Goal: Task Accomplishment & Management: Manage account settings

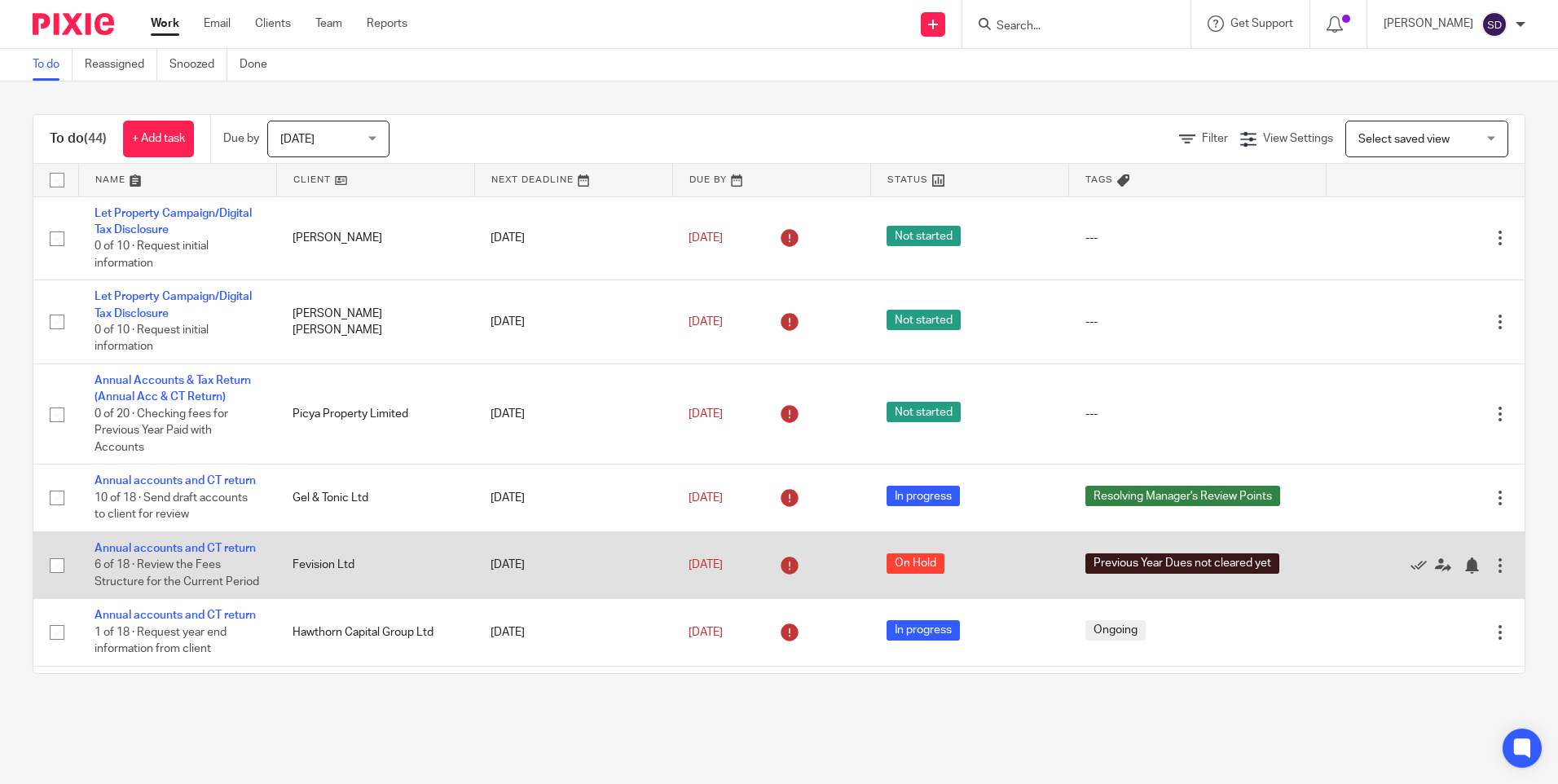
scroll to position [82, 0]
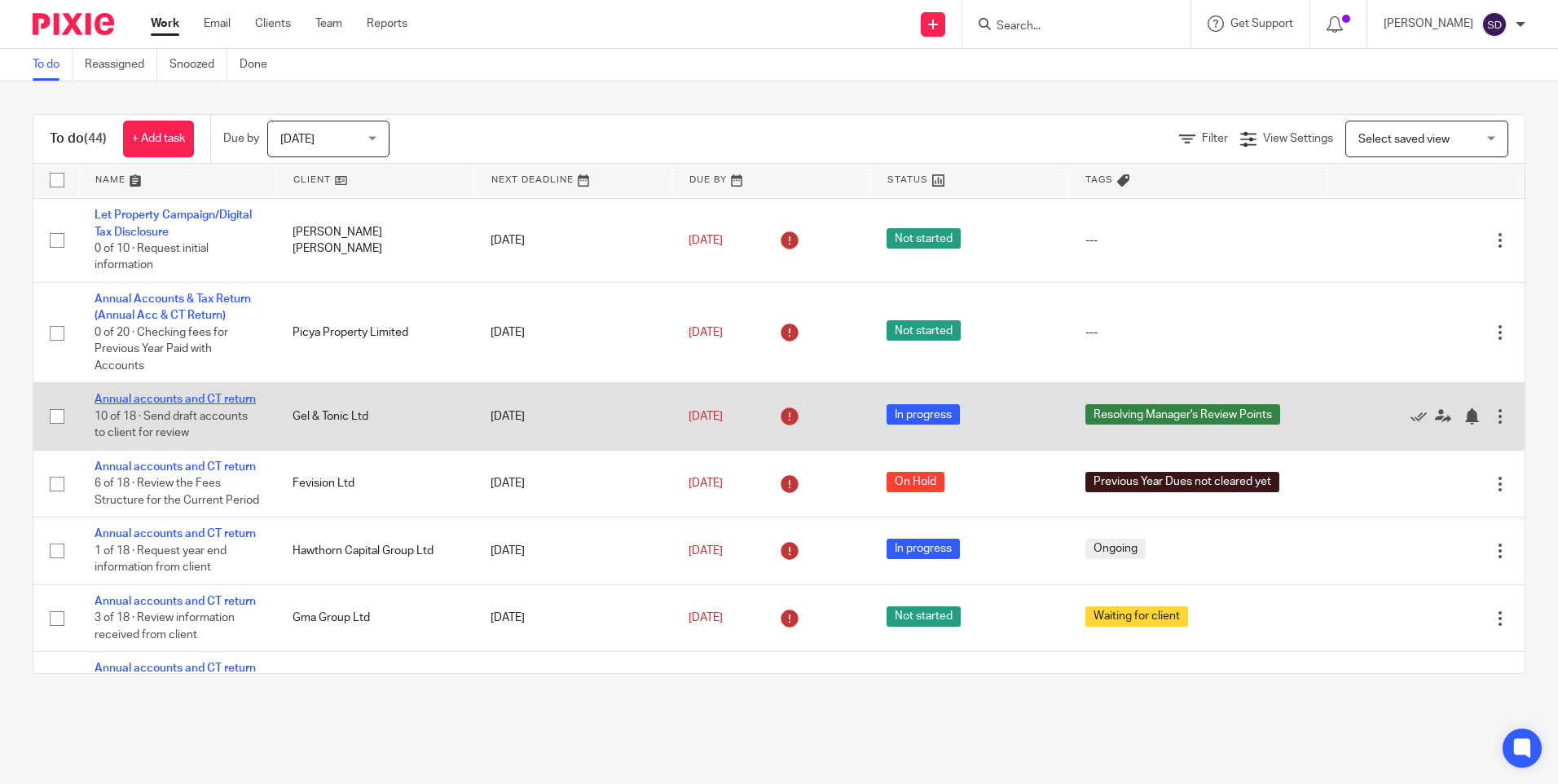
click at [181, 399] on link "Annual accounts and CT return" at bounding box center [175, 399] width 161 height 11
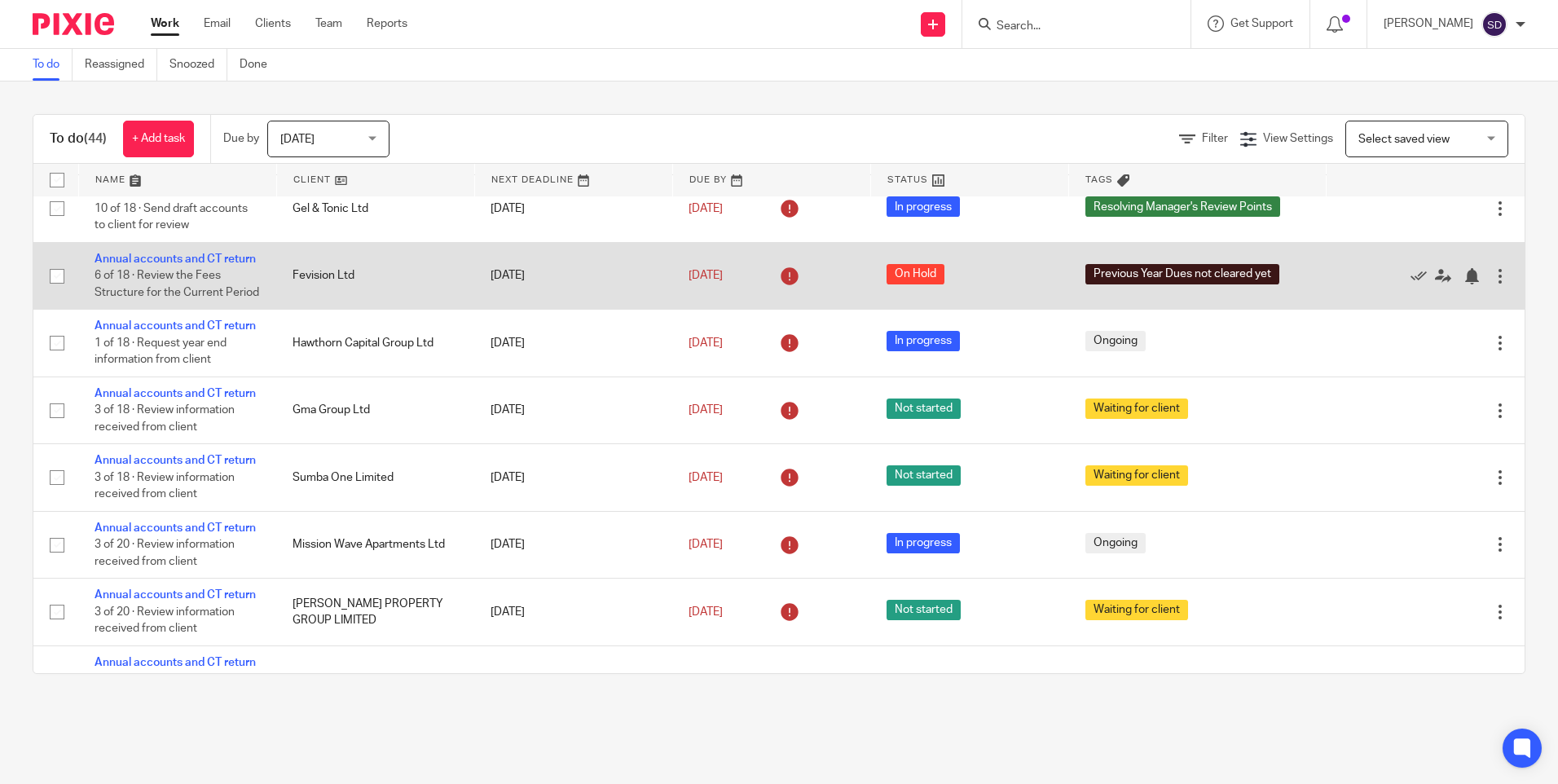
scroll to position [326, 0]
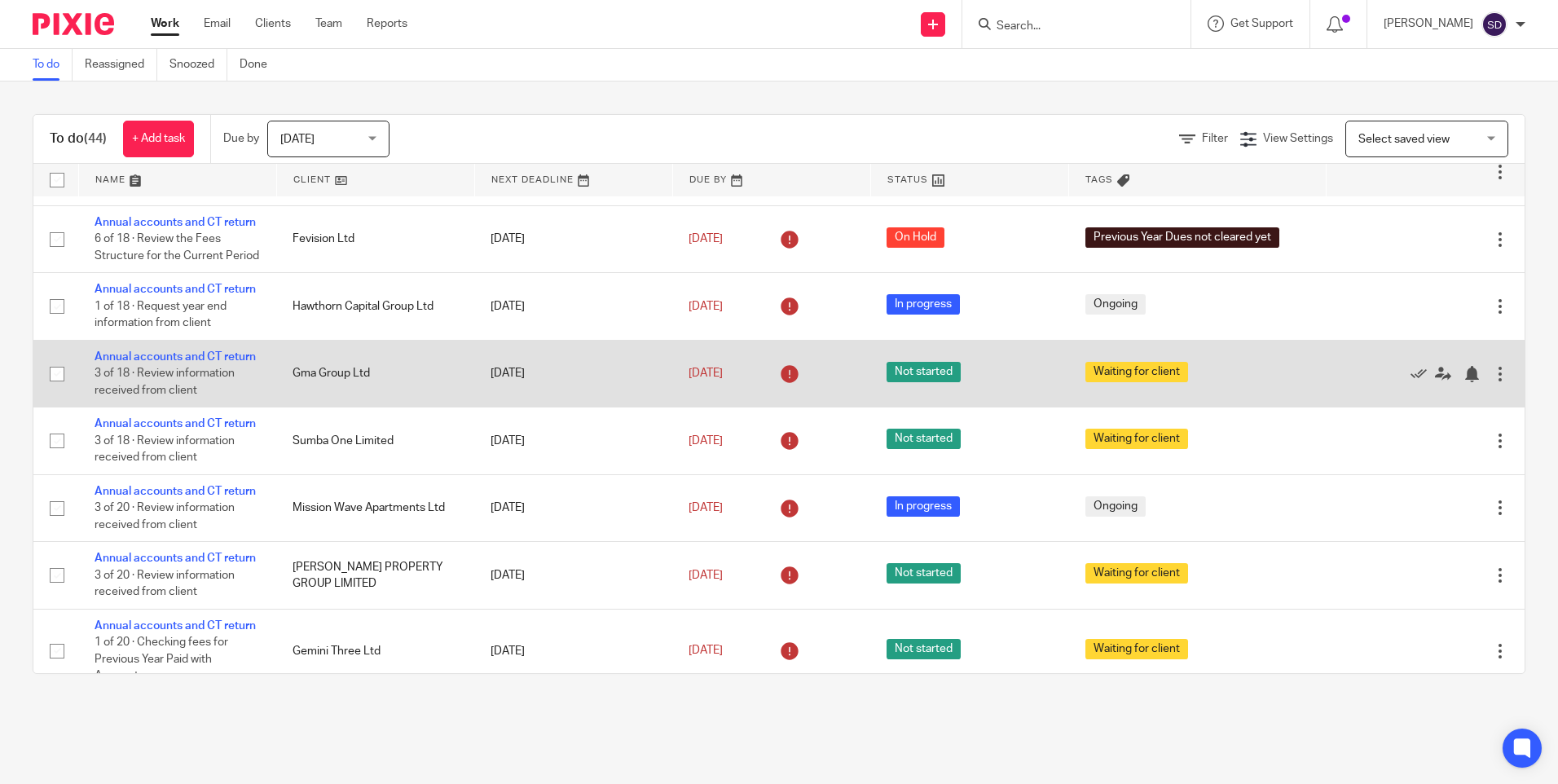
click at [174, 407] on td "Annual accounts and CT return 3 of 18 · Review information received from client" at bounding box center [177, 373] width 198 height 67
click at [168, 363] on link "Annual accounts and CT return" at bounding box center [175, 356] width 161 height 11
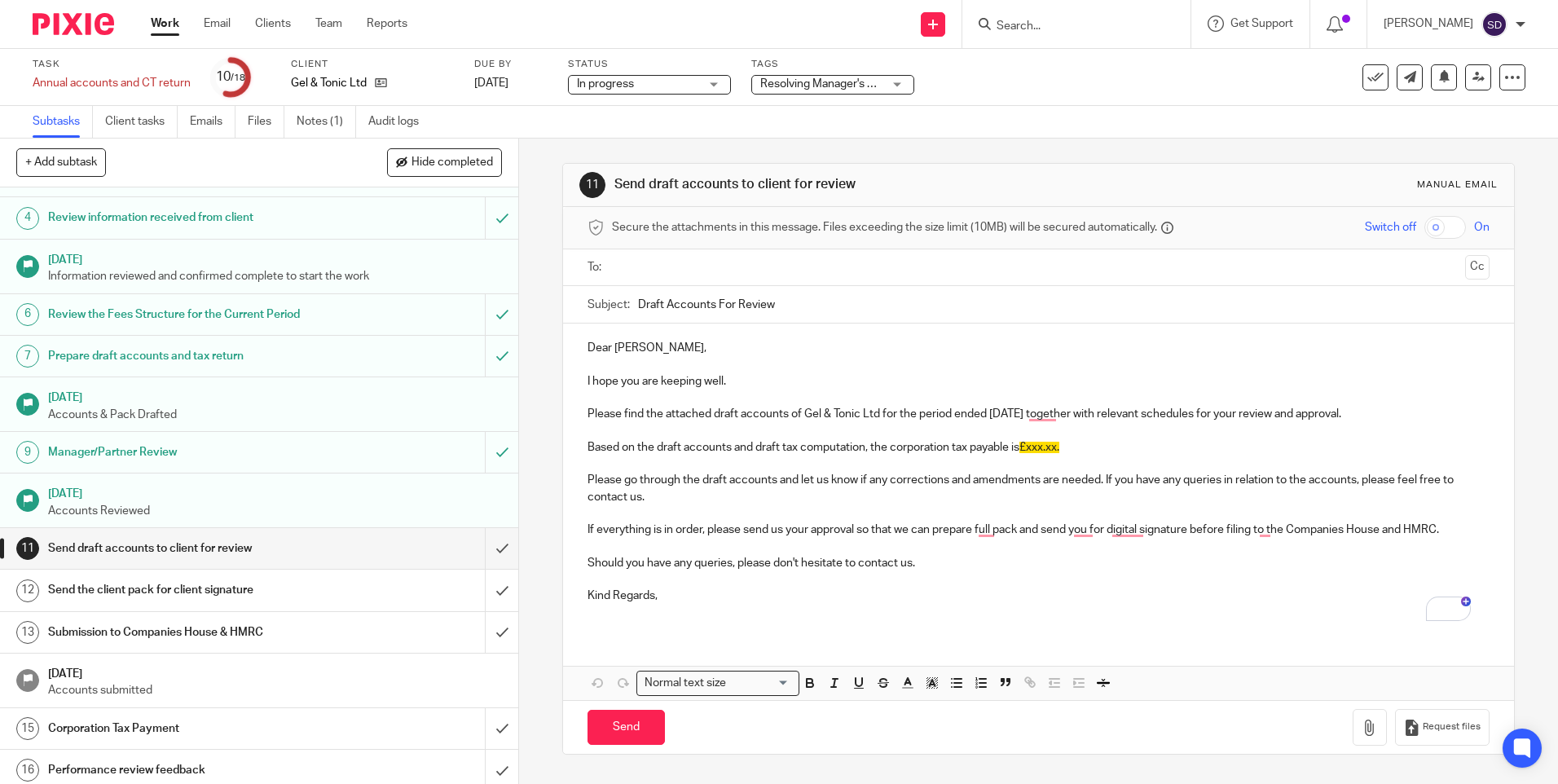
scroll to position [163, 0]
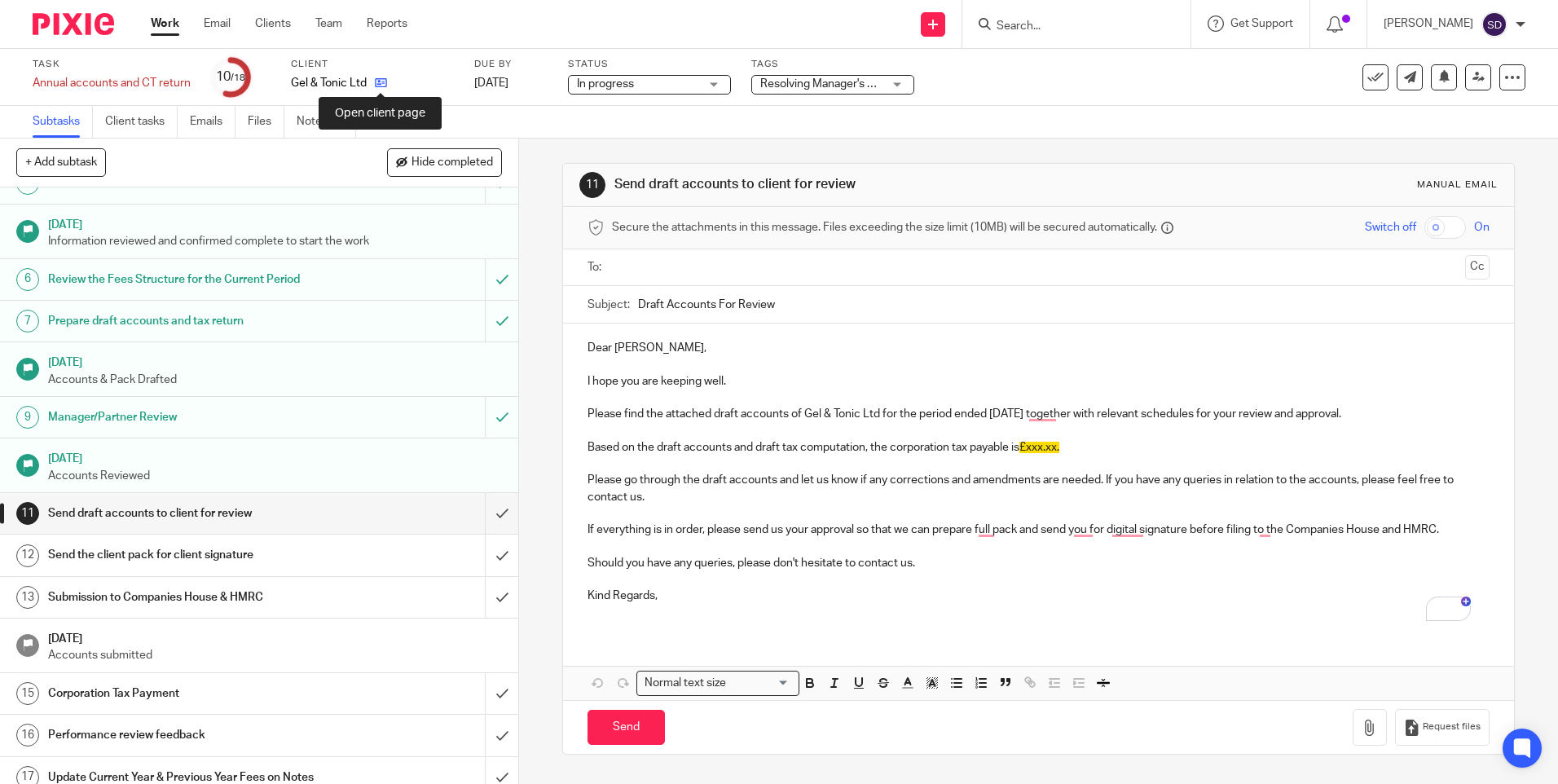
click at [381, 88] on icon at bounding box center [381, 83] width 12 height 12
click at [599, 339] on div "Dear Mia, I hope you are keeping well. Please find the attached draft accounts …" at bounding box center [1038, 479] width 950 height 310
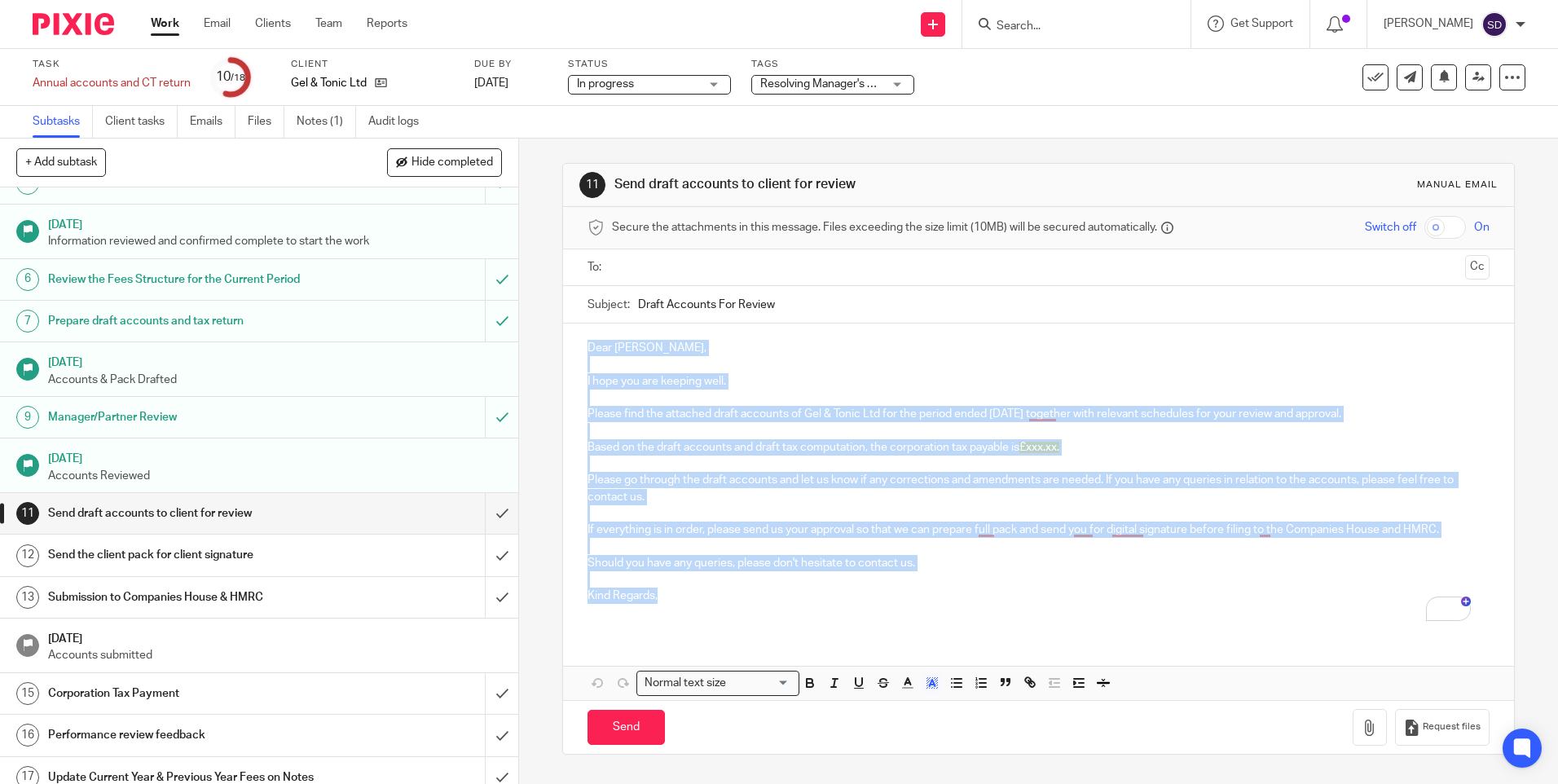
drag, startPoint x: 582, startPoint y: 345, endPoint x: 719, endPoint y: 596, distance: 286.0
click at [719, 596] on div "Dear Mia, I hope you are keeping well. Please find the attached draft accounts …" at bounding box center [1038, 479] width 950 height 310
copy div "Dear Mia, I hope you are keeping well. Please find the attached draft accounts …"
click at [946, 359] on p "To enrich screen reader interactions, please activate Accessibility in Grammarl…" at bounding box center [1038, 364] width 901 height 16
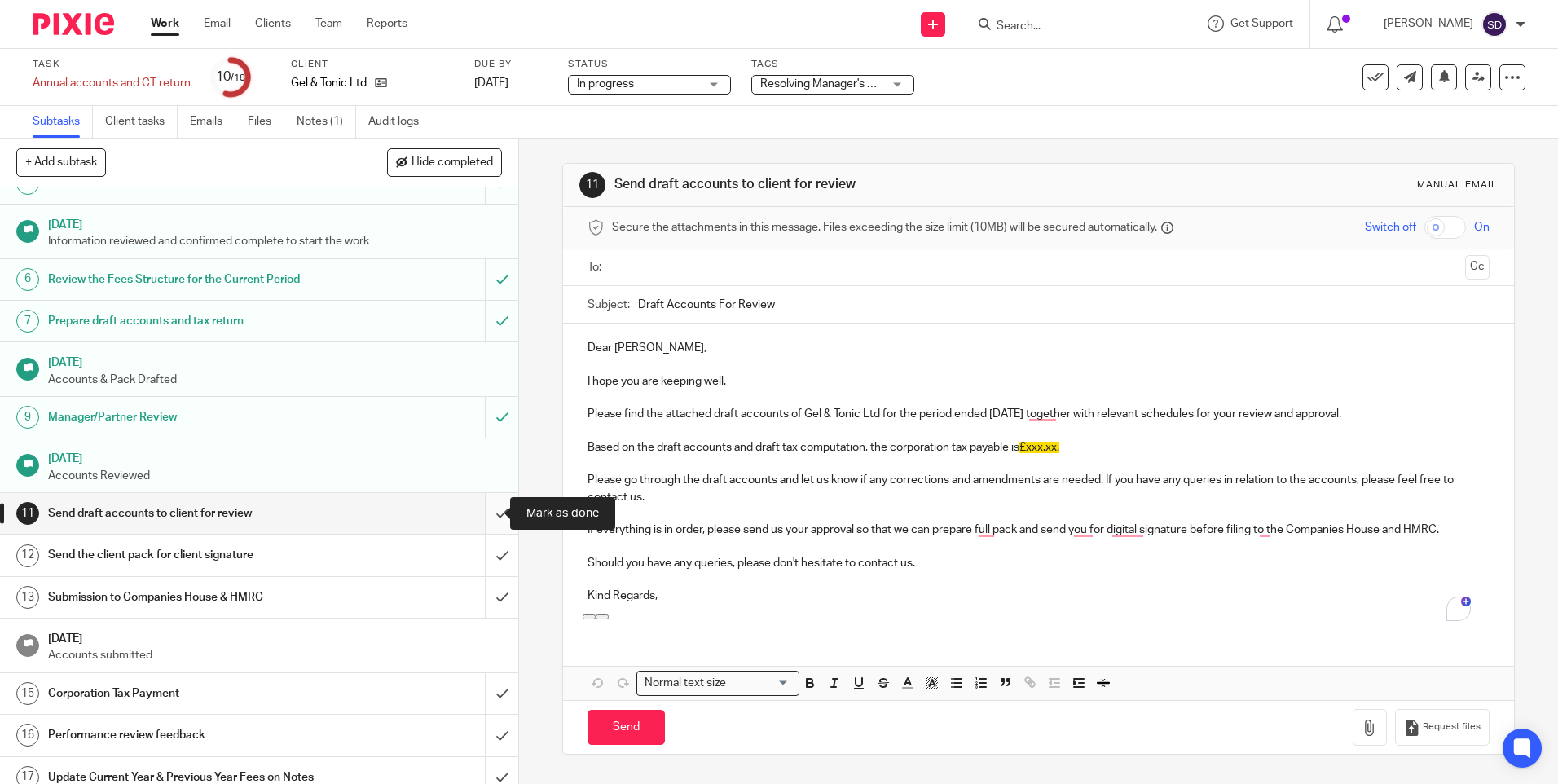
click at [487, 514] on input "submit" at bounding box center [259, 513] width 518 height 41
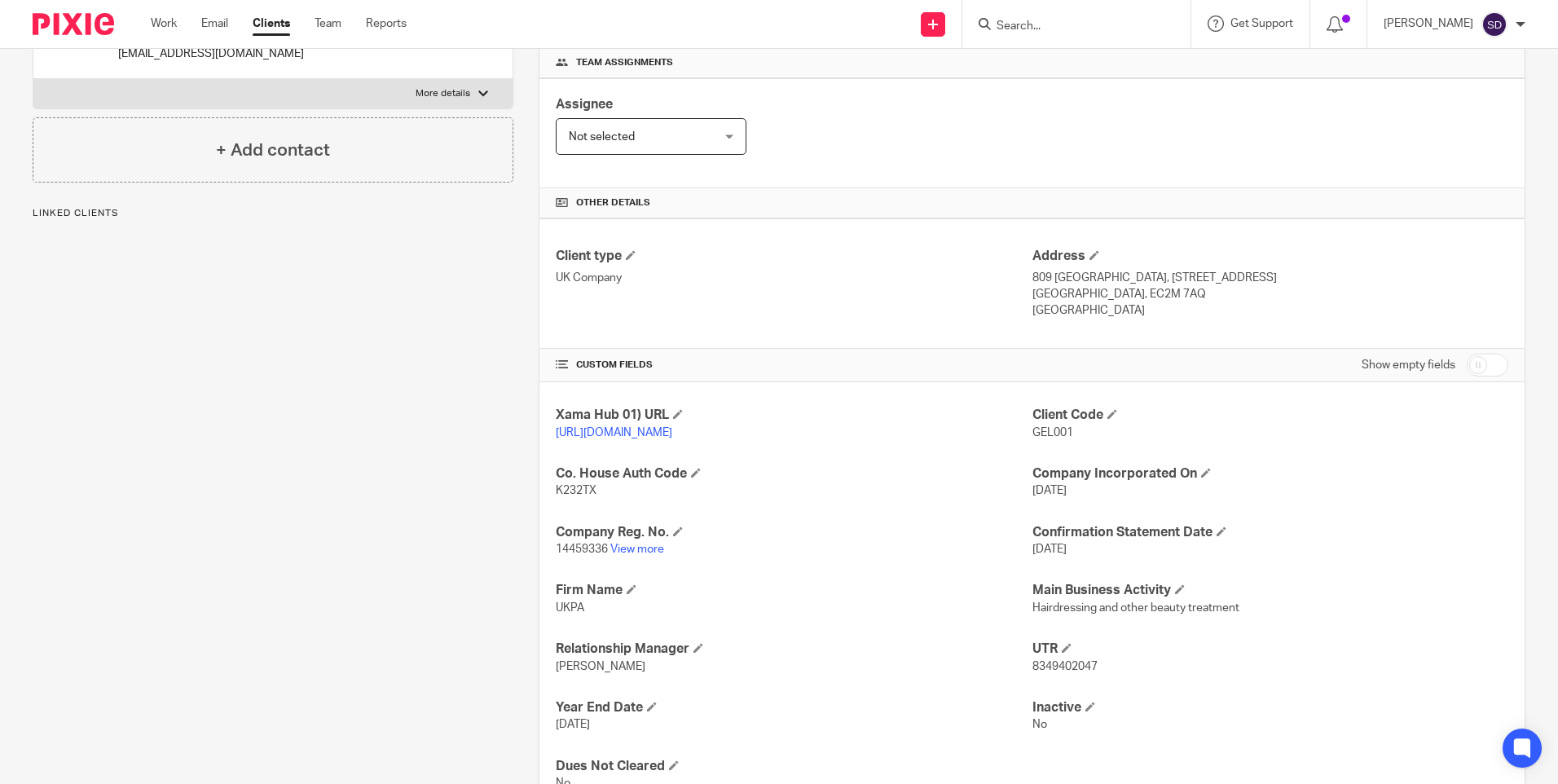
scroll to position [327, 0]
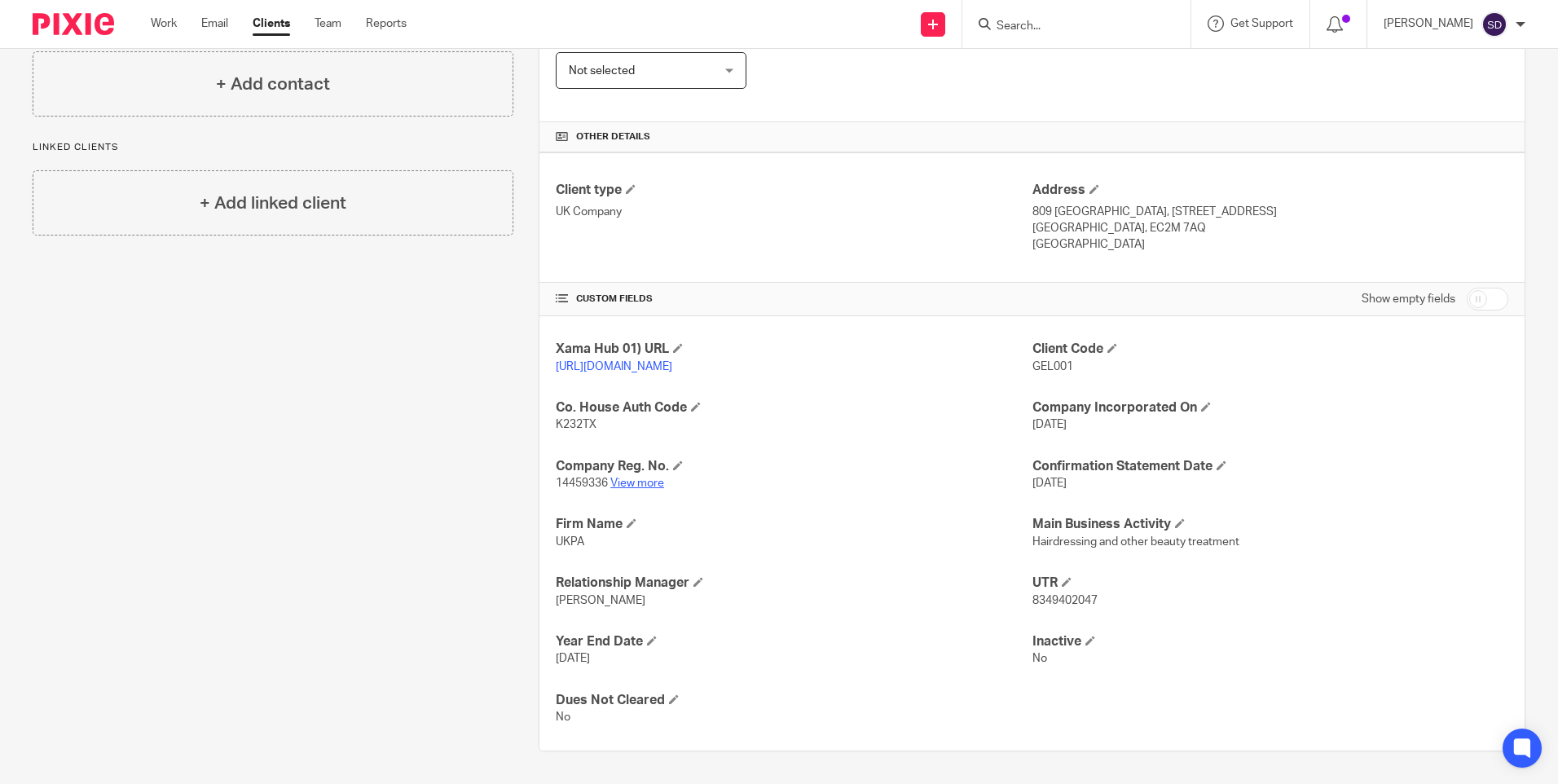
click at [635, 481] on link "View more" at bounding box center [637, 483] width 54 height 11
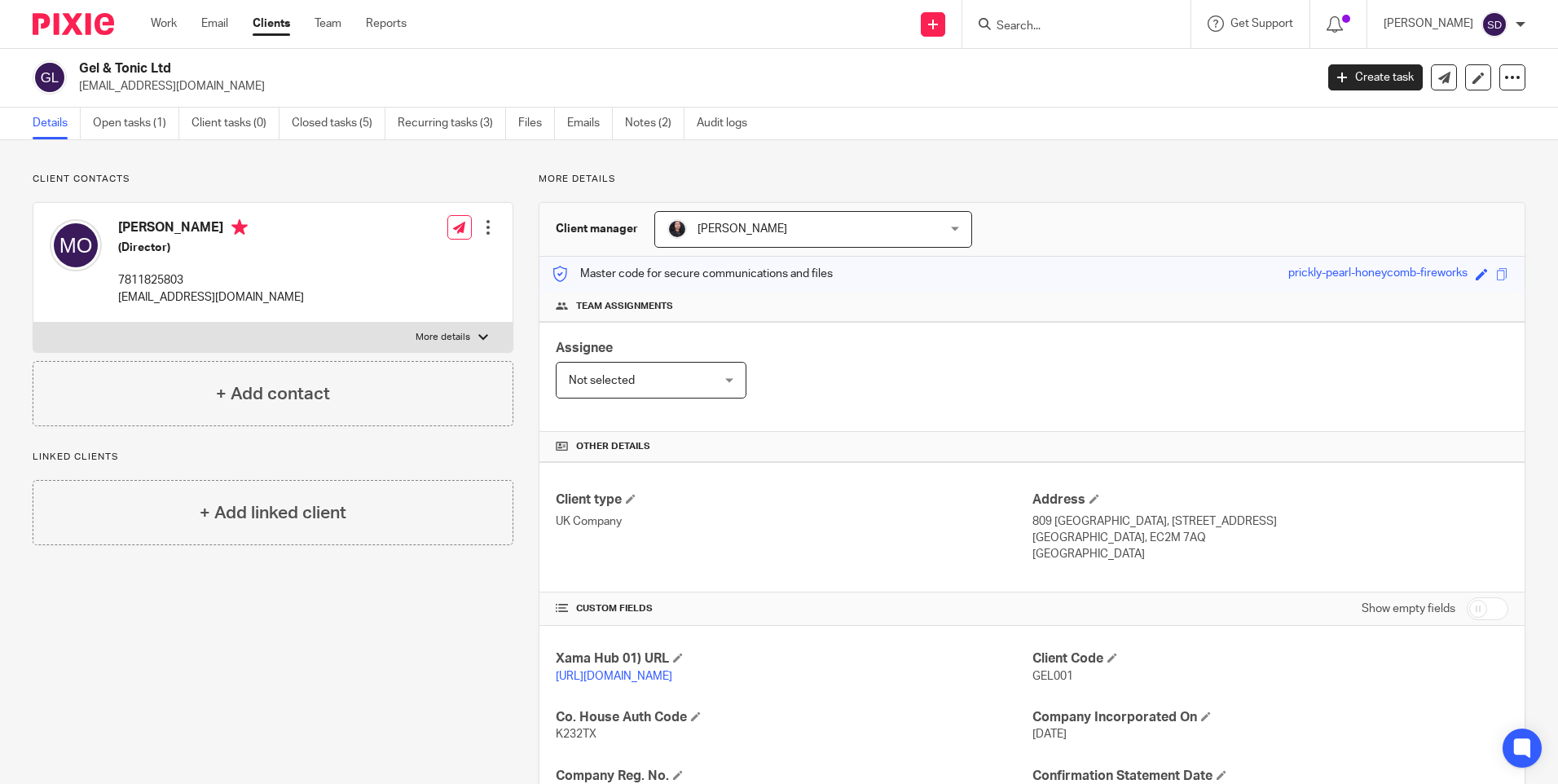
scroll to position [0, 0]
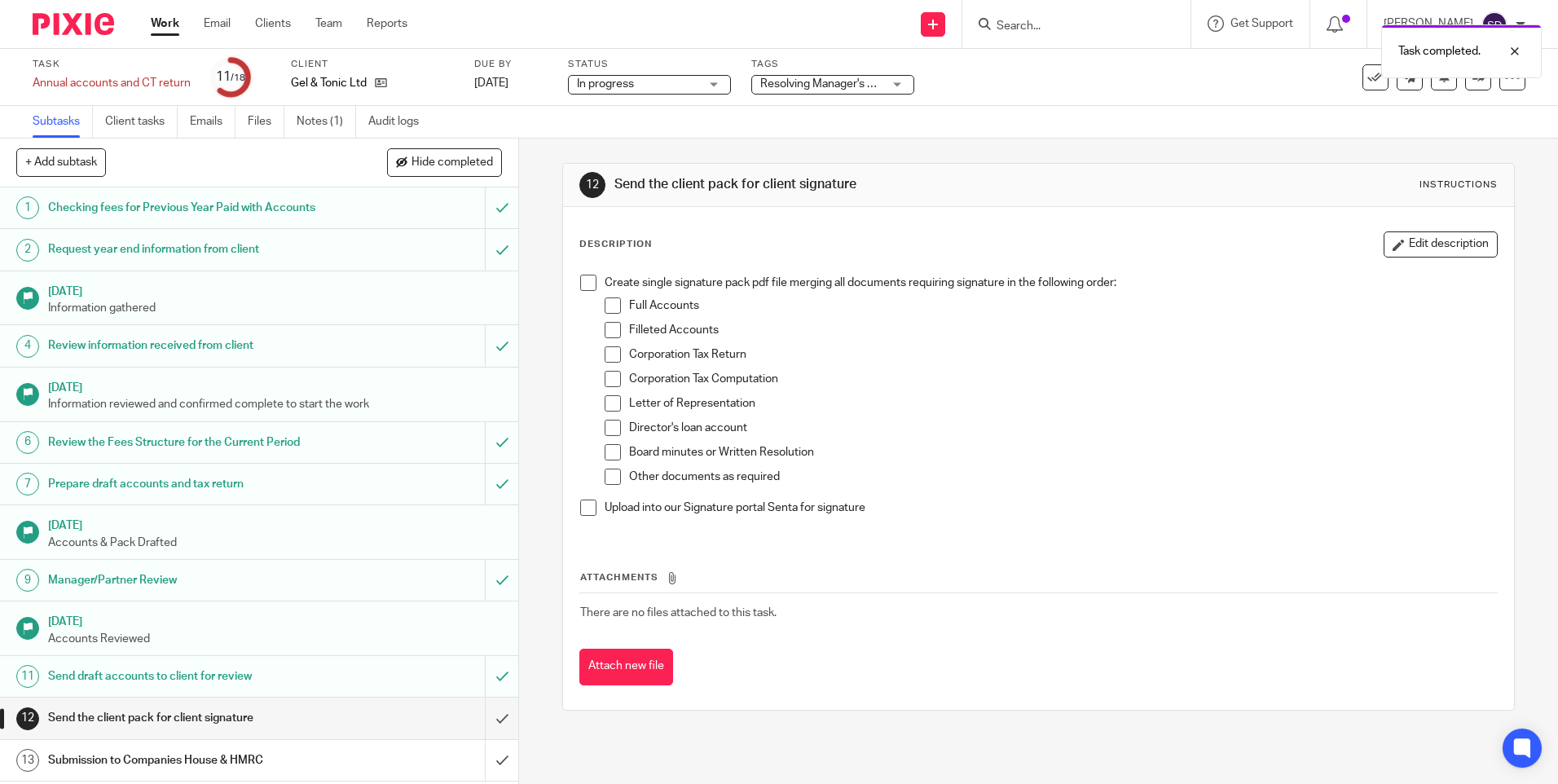
click at [812, 89] on span "Resolving Manager's Review Points" at bounding box center [849, 83] width 178 height 11
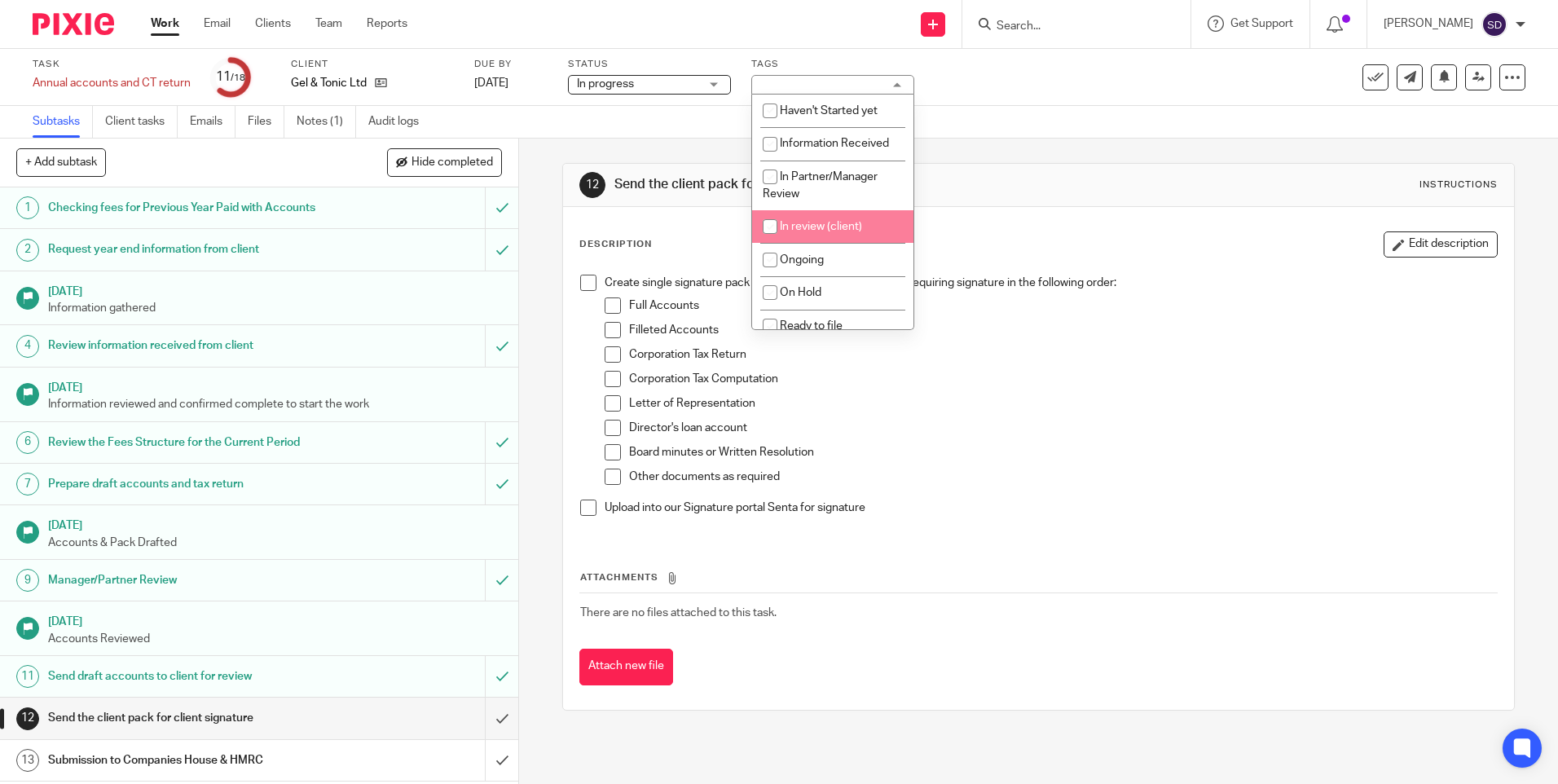
click at [778, 229] on input "checkbox" at bounding box center [770, 226] width 31 height 31
checkbox input "true"
click at [1043, 203] on div "12 Send the client pack for client signature Instructions" at bounding box center [1038, 185] width 950 height 43
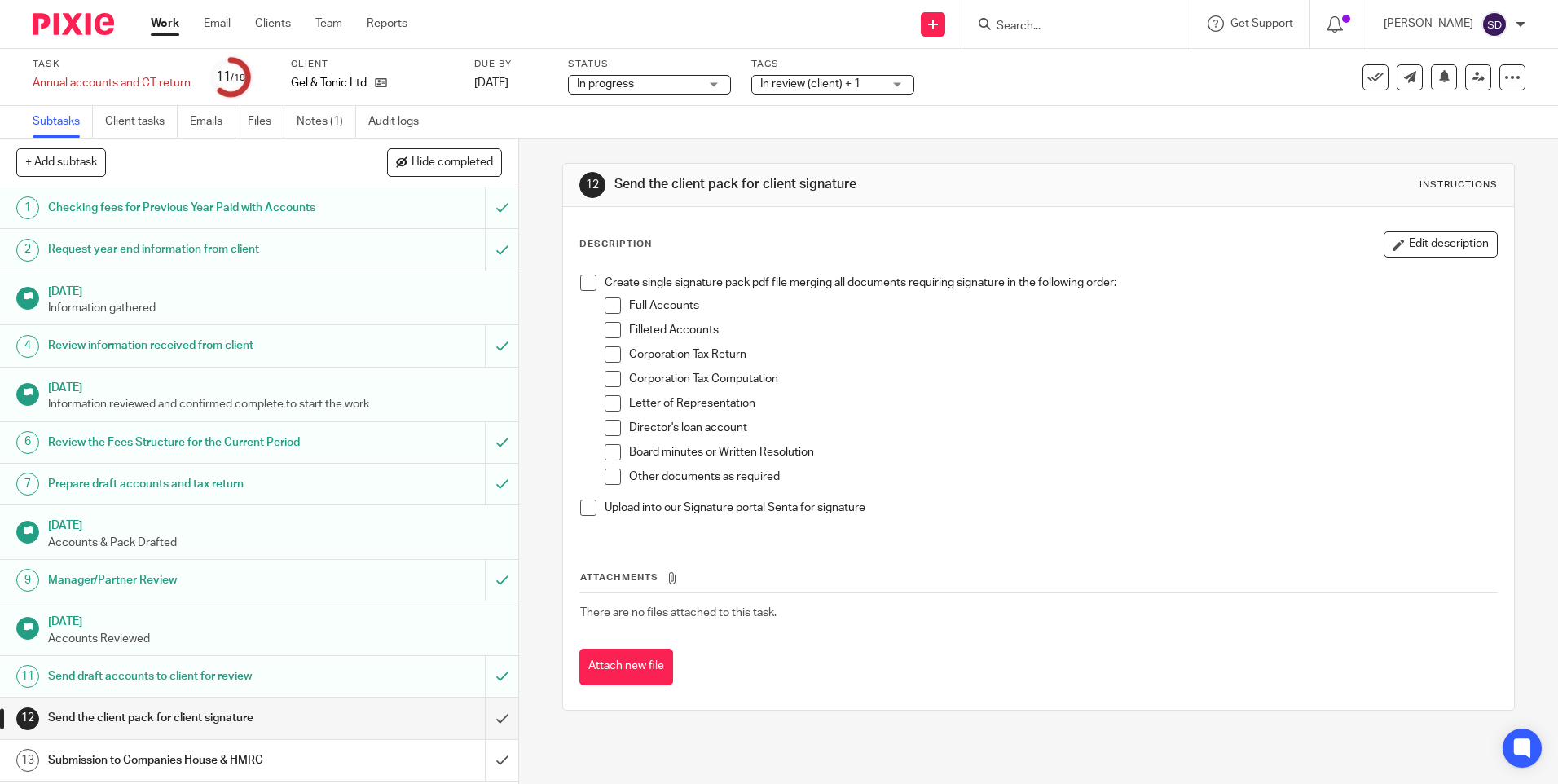
click at [815, 84] on span "In review (client) + 1" at bounding box center [810, 83] width 100 height 11
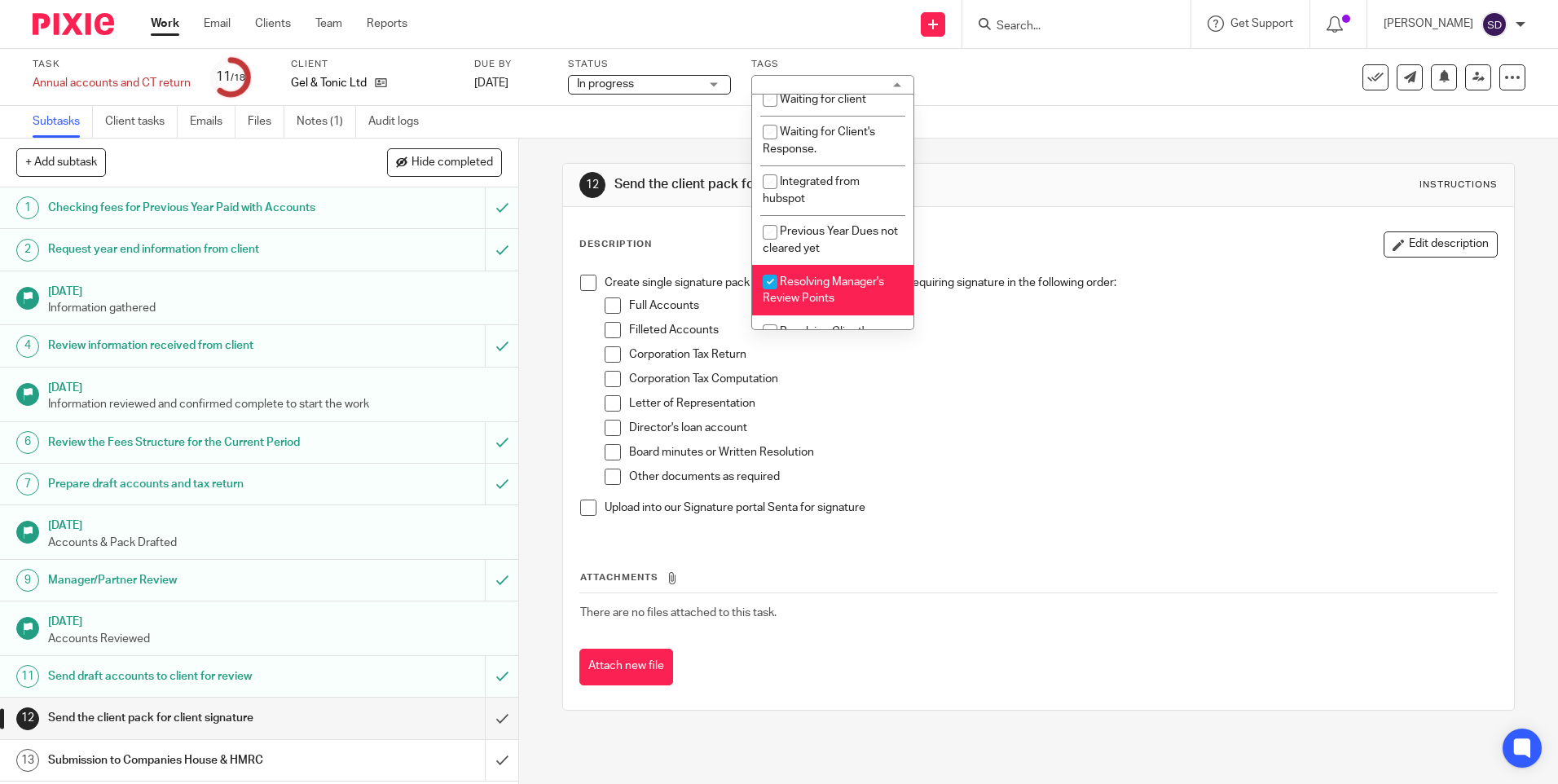
scroll to position [361, 0]
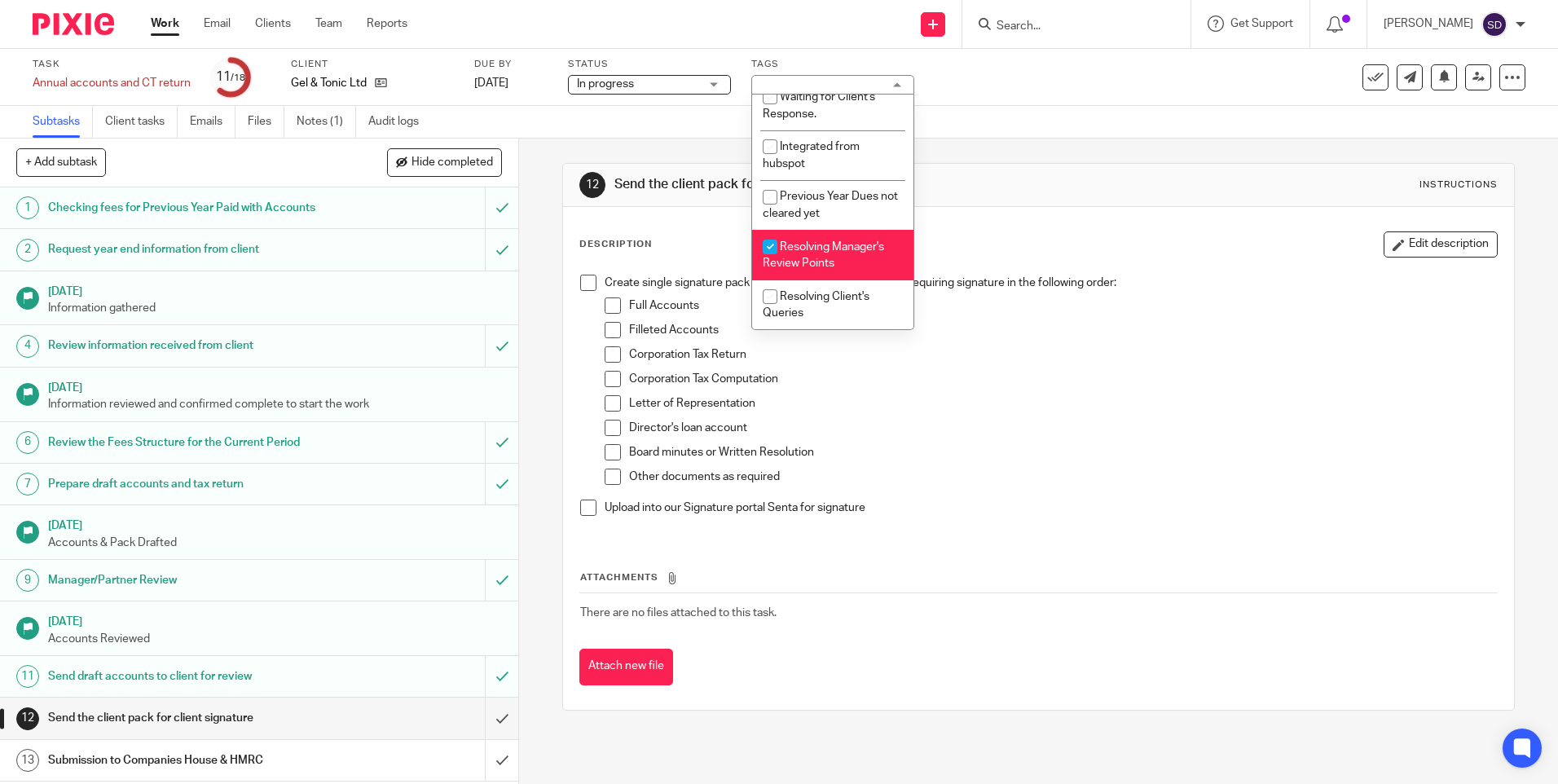
click at [773, 253] on input "checkbox" at bounding box center [770, 246] width 31 height 31
checkbox input "false"
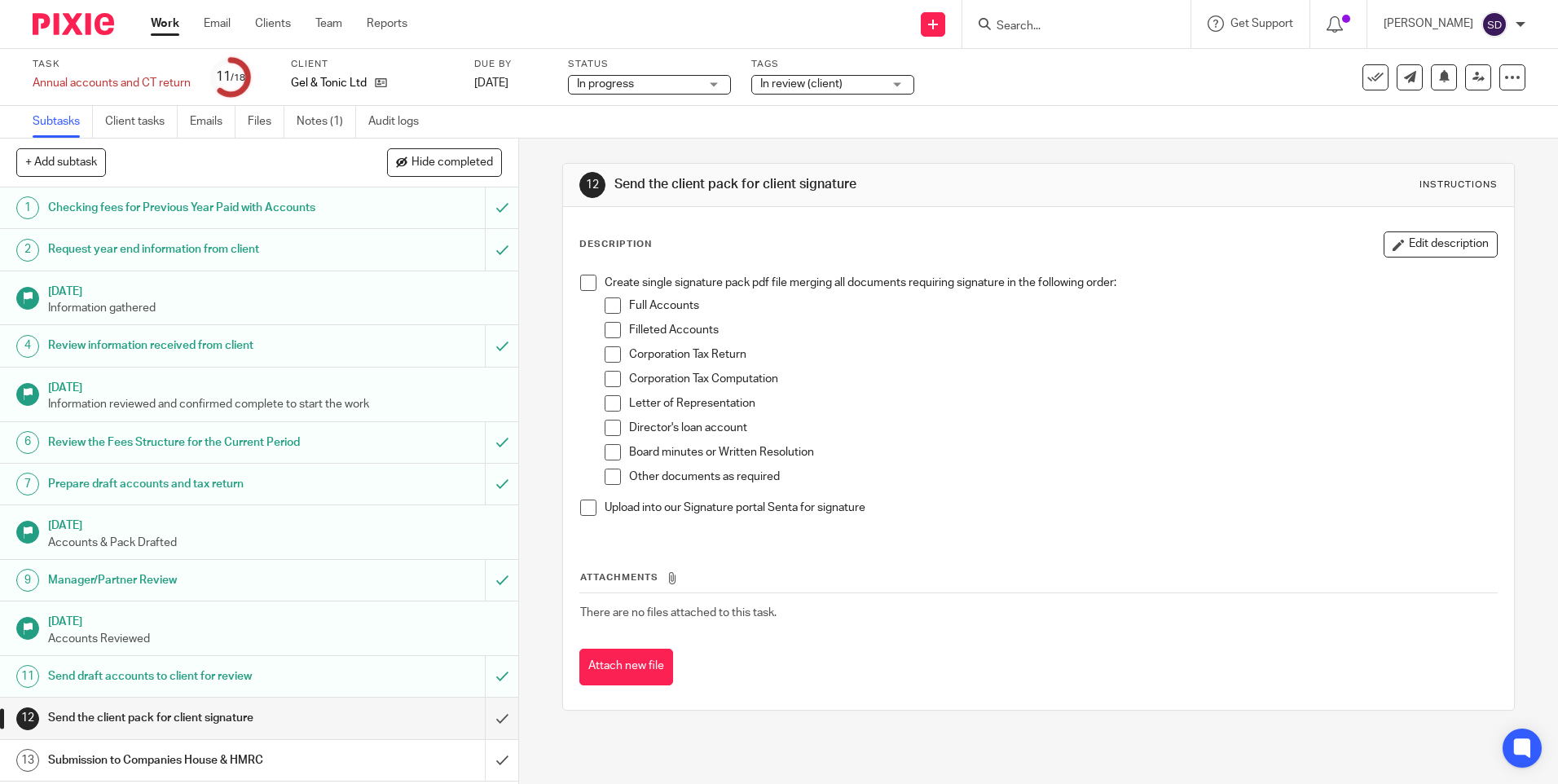
click at [976, 201] on div "12 Send the client pack for client signature Instructions" at bounding box center [1038, 185] width 950 height 43
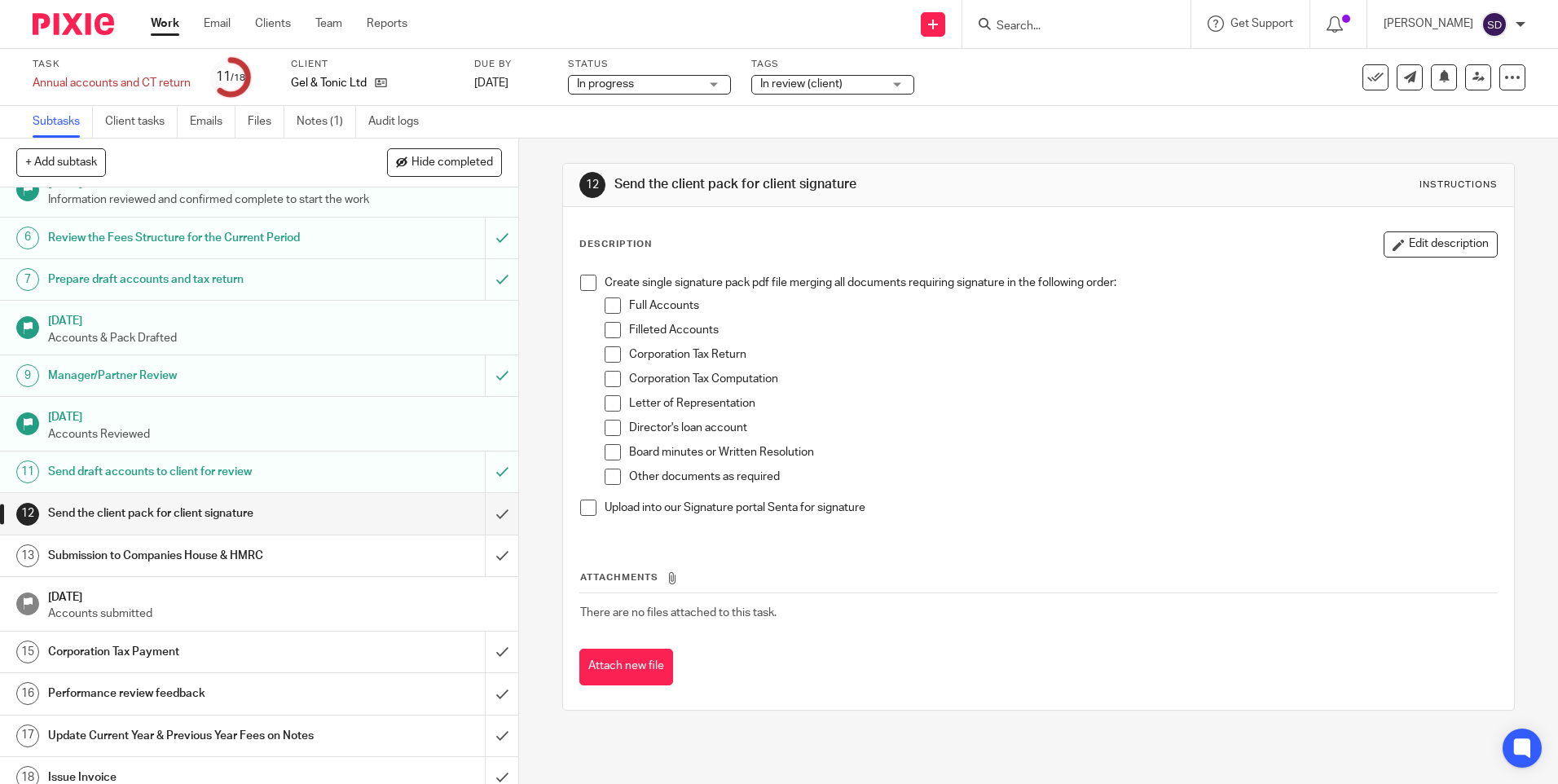
scroll to position [219, 0]
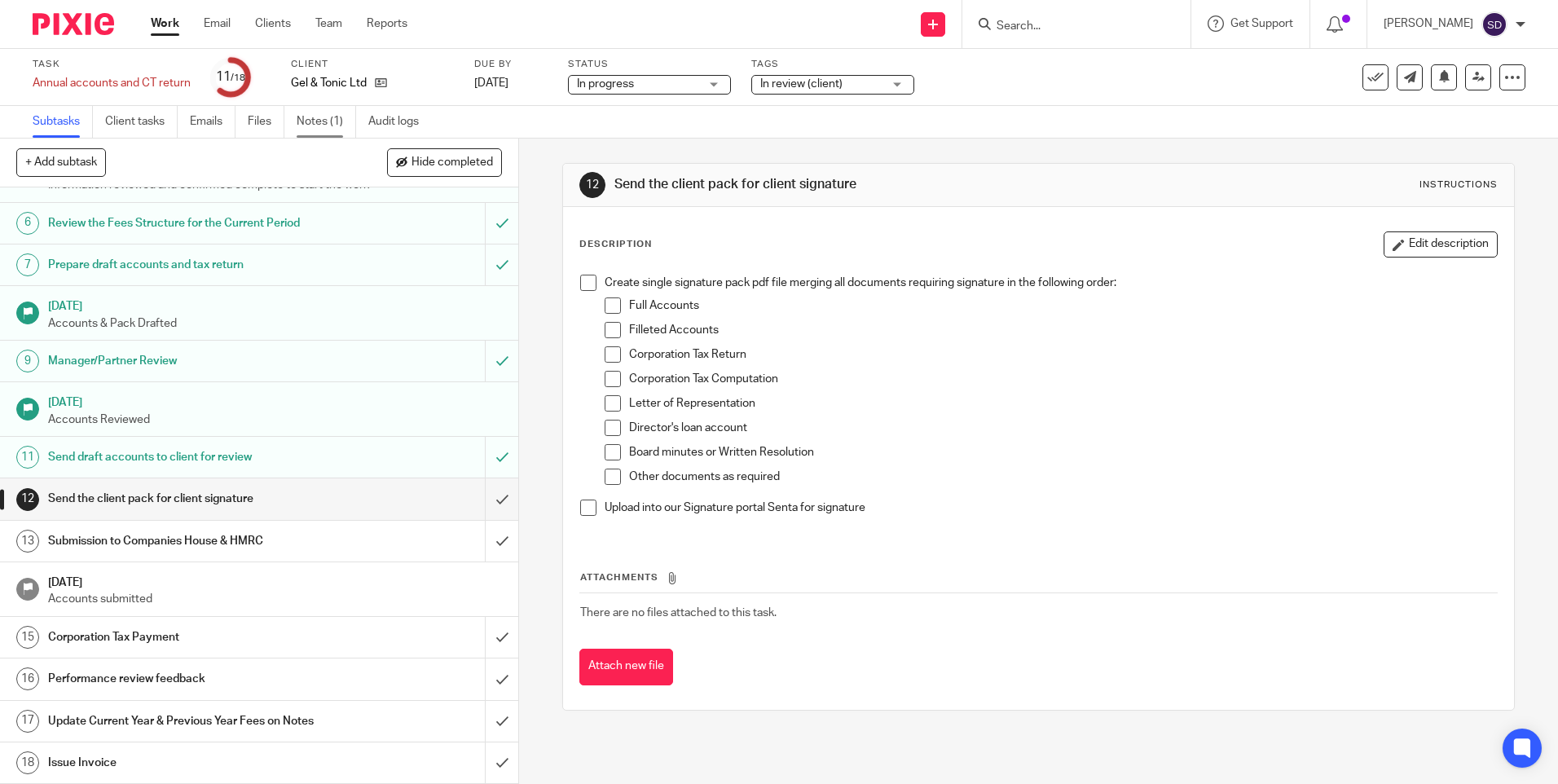
click at [330, 120] on link "Notes (1)" at bounding box center [326, 122] width 59 height 32
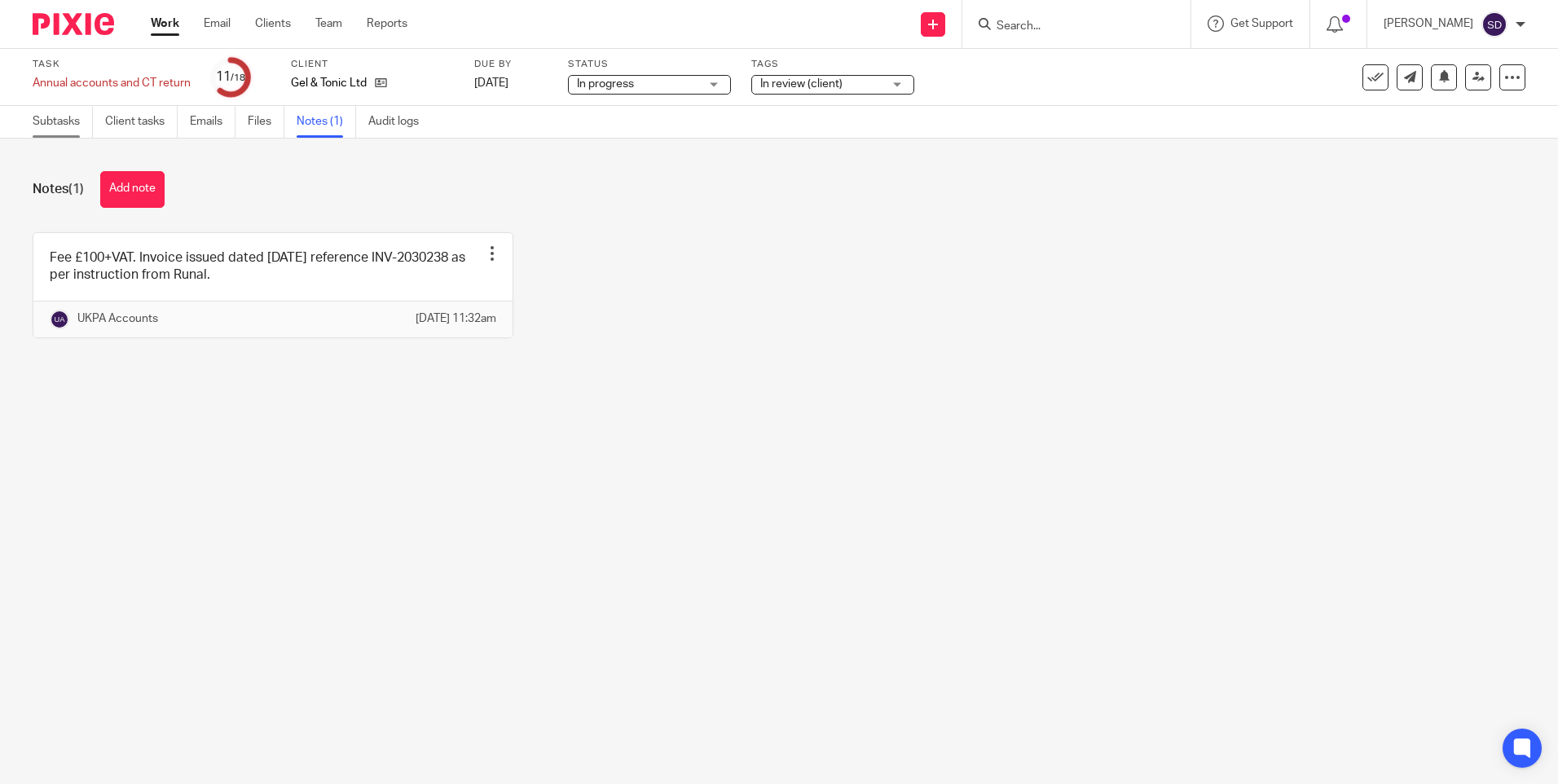
click at [68, 121] on link "Subtasks" at bounding box center [63, 122] width 60 height 32
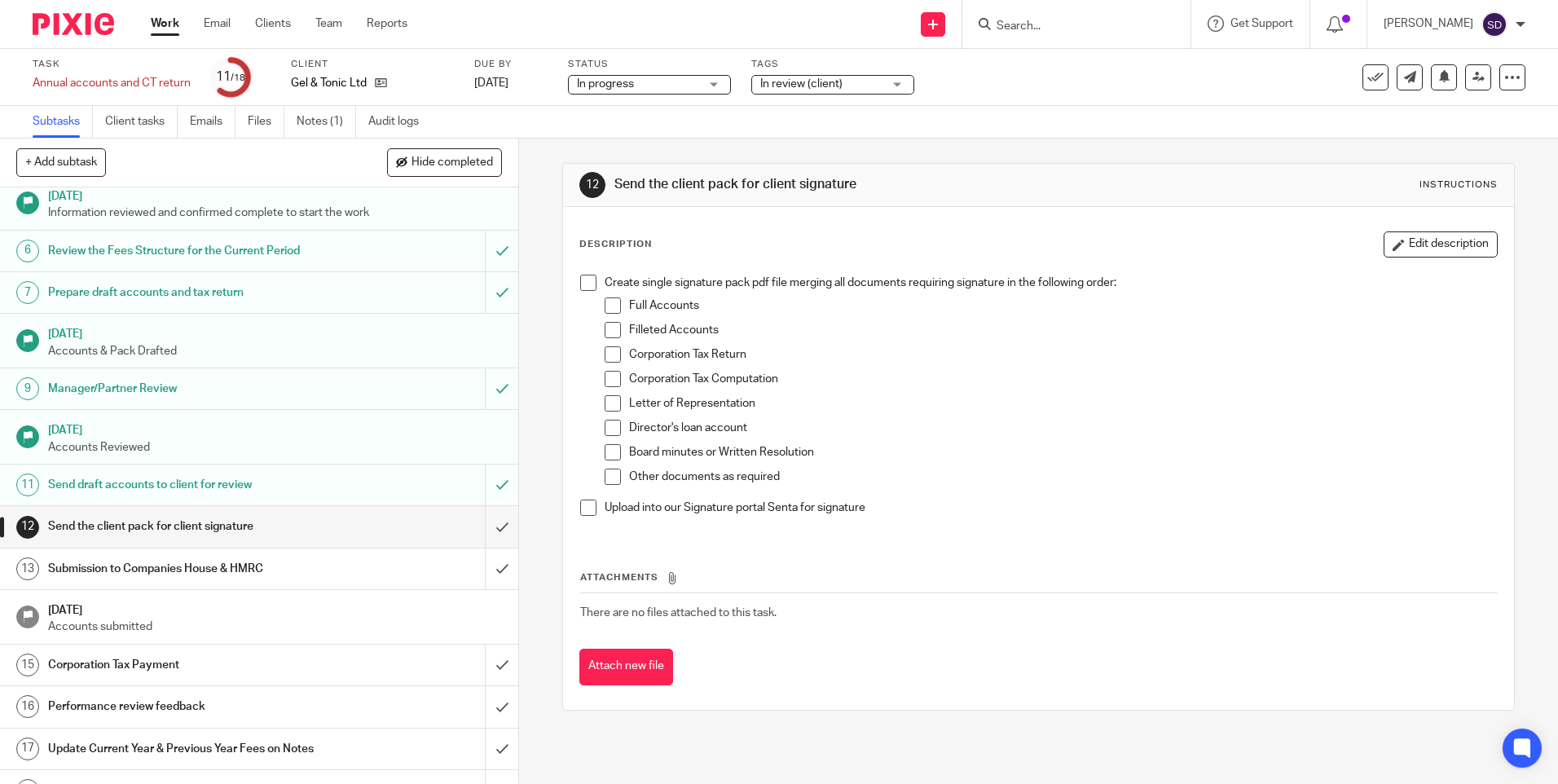
scroll to position [219, 0]
